Goal: Information Seeking & Learning: Learn about a topic

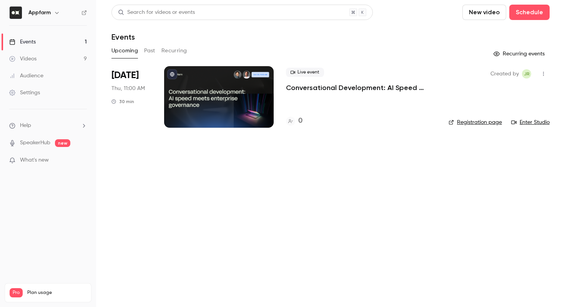
click at [43, 38] on link "Events 1" at bounding box center [48, 41] width 96 height 17
click at [43, 59] on link "Videos 9" at bounding box center [48, 58] width 96 height 17
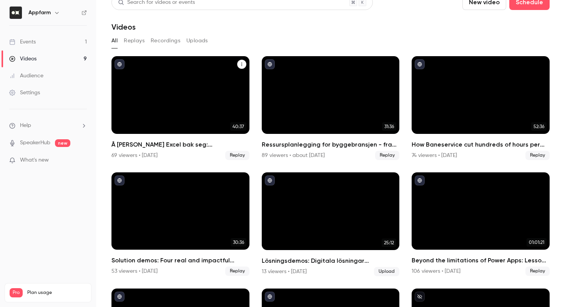
scroll to position [10, 0]
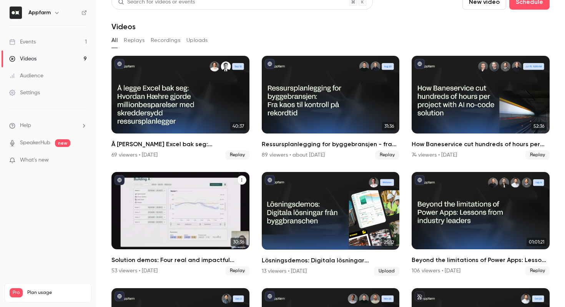
click at [185, 189] on div "Solution demos: Four real and impactful business apps" at bounding box center [180, 211] width 138 height 78
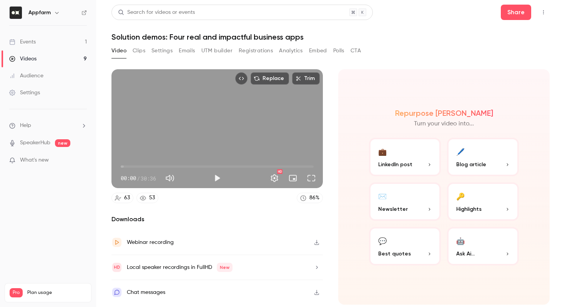
click at [260, 53] on button "Registrations" at bounding box center [256, 51] width 34 height 12
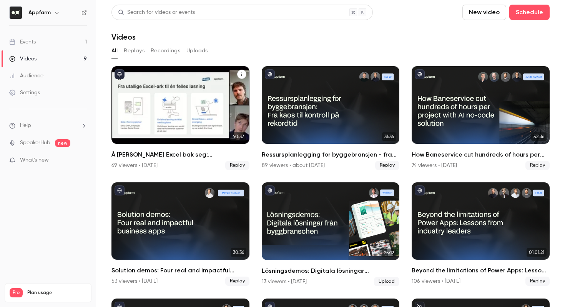
scroll to position [38, 0]
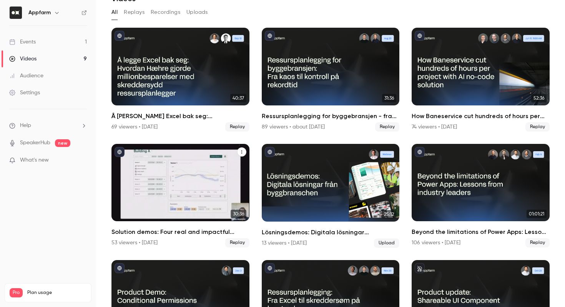
click at [241, 152] on icon "Solution demos: Four real and impactful business apps" at bounding box center [242, 152] width 5 height 5
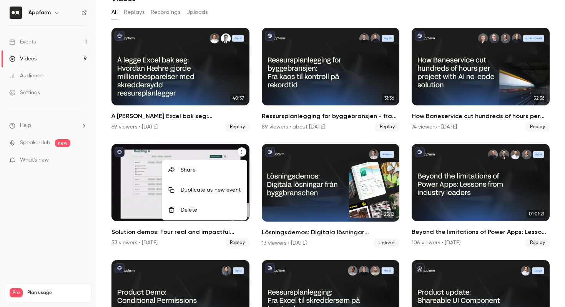
click at [241, 152] on div at bounding box center [282, 153] width 565 height 307
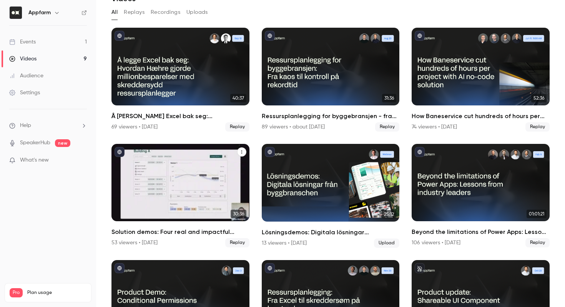
click at [186, 206] on div "Solution demos: Four real and impactful business apps" at bounding box center [180, 183] width 138 height 78
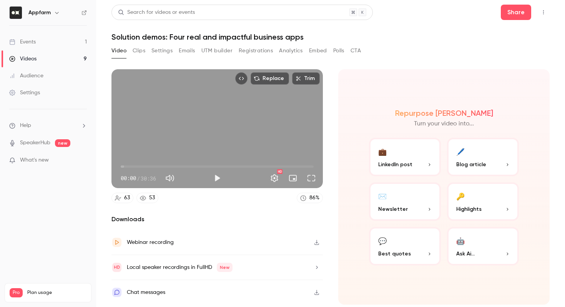
click at [54, 32] on ul "Events 1 Videos 9 Audience Settings" at bounding box center [48, 67] width 96 height 83
click at [56, 36] on link "Events 1" at bounding box center [48, 41] width 96 height 17
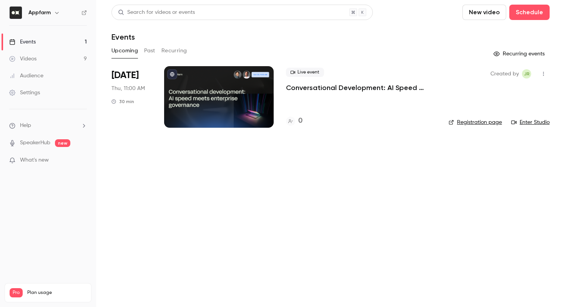
click at [144, 51] on button "Past" at bounding box center [149, 51] width 11 height 12
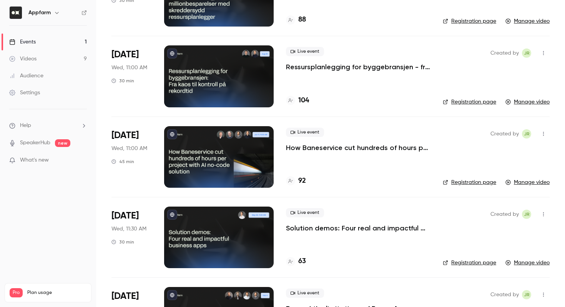
scroll to position [107, 0]
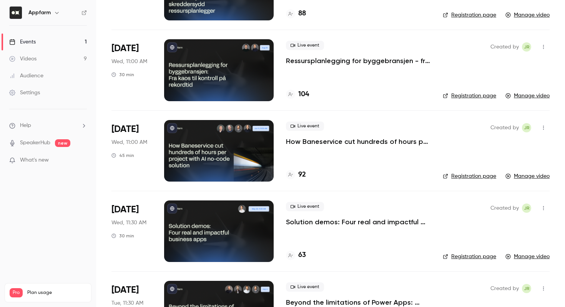
click at [465, 256] on link "Registration page" at bounding box center [469, 257] width 53 height 8
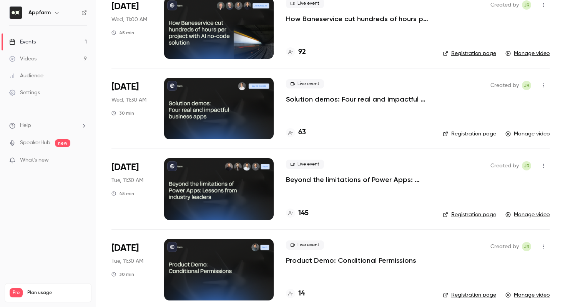
scroll to position [233, 0]
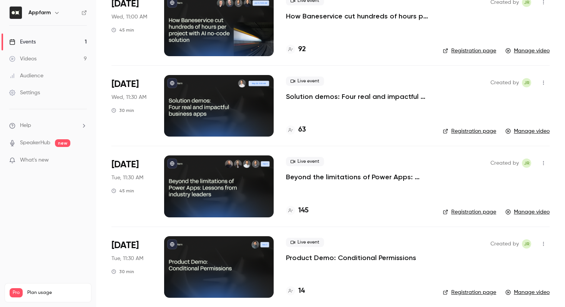
click at [479, 210] on link "Registration page" at bounding box center [469, 212] width 53 height 8
